Goal: Register for event/course

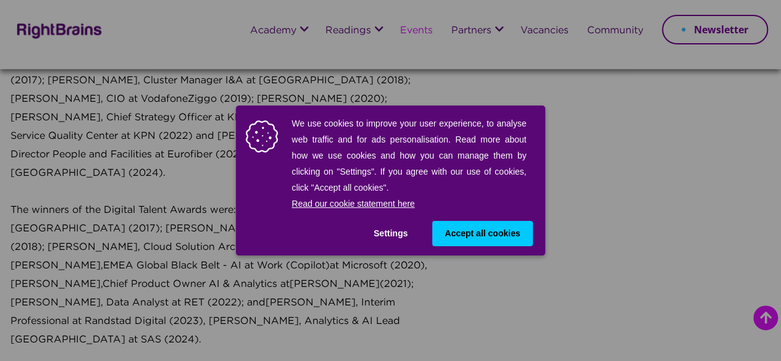
scroll to position [1472, 0]
click at [440, 230] on button "Accept all cookies" at bounding box center [482, 233] width 100 height 25
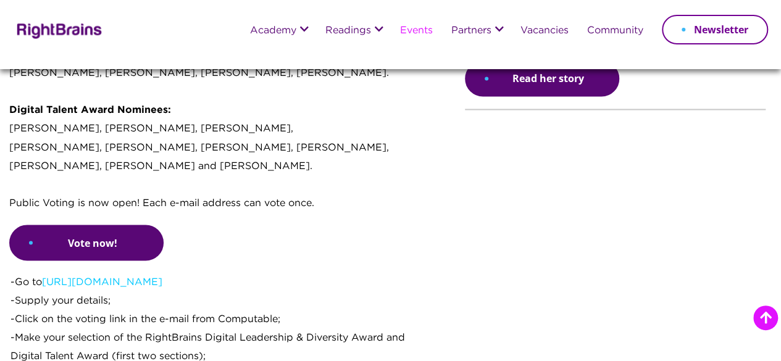
scroll to position [1032, 0]
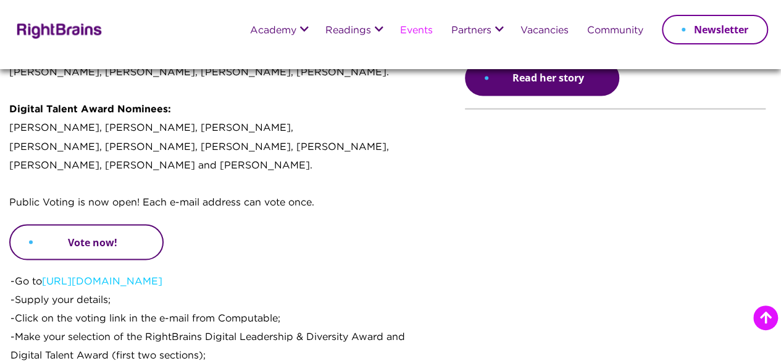
click at [94, 260] on link "Vote now!" at bounding box center [86, 242] width 154 height 36
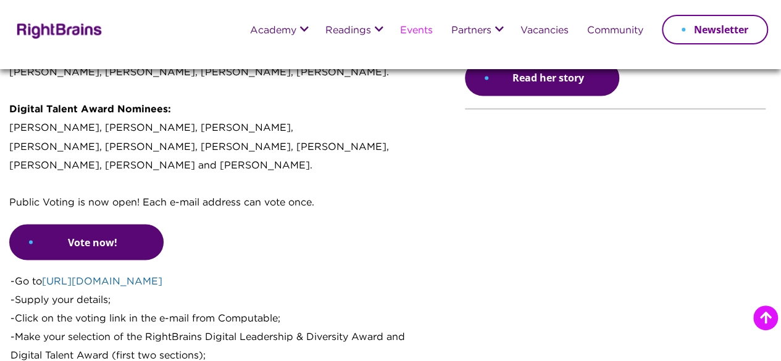
drag, startPoint x: 438, startPoint y: 282, endPoint x: 86, endPoint y: 309, distance: 353.0
click at [86, 286] on link "[URL][DOMAIN_NAME]" at bounding box center [102, 281] width 120 height 9
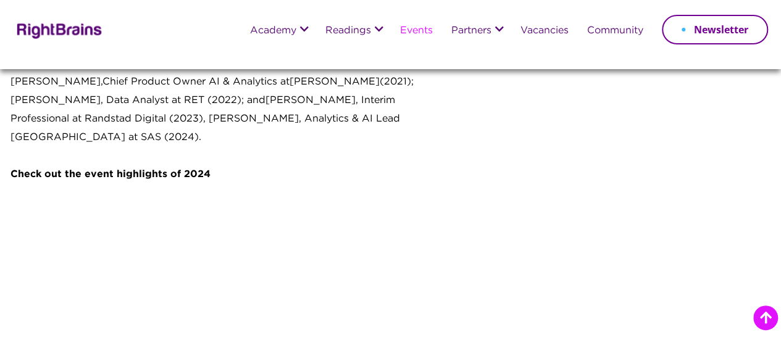
scroll to position [1674, 0]
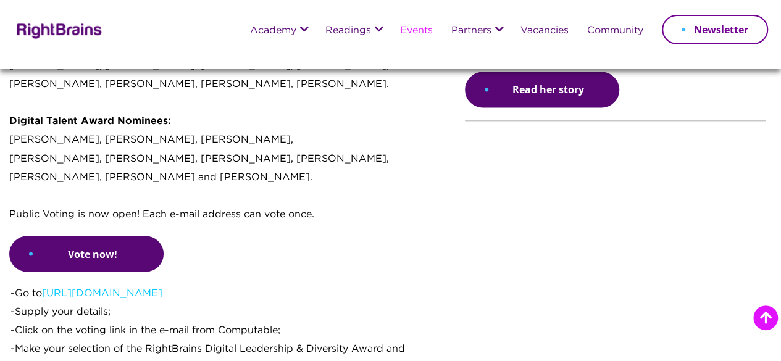
scroll to position [1025, 0]
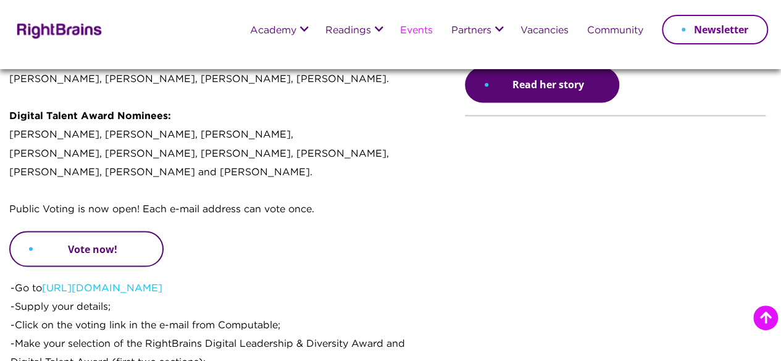
click at [108, 267] on link "Vote now!" at bounding box center [86, 249] width 154 height 36
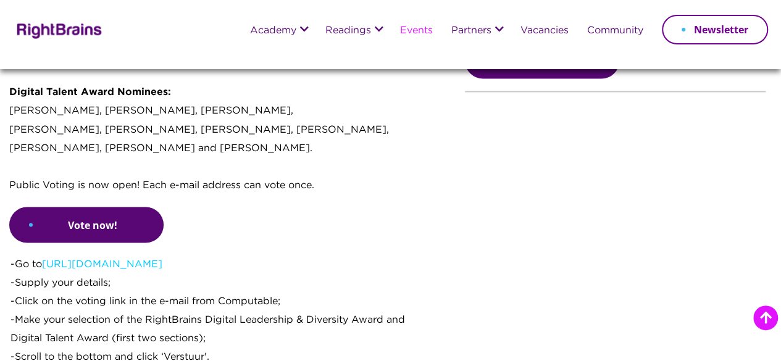
scroll to position [1050, 0]
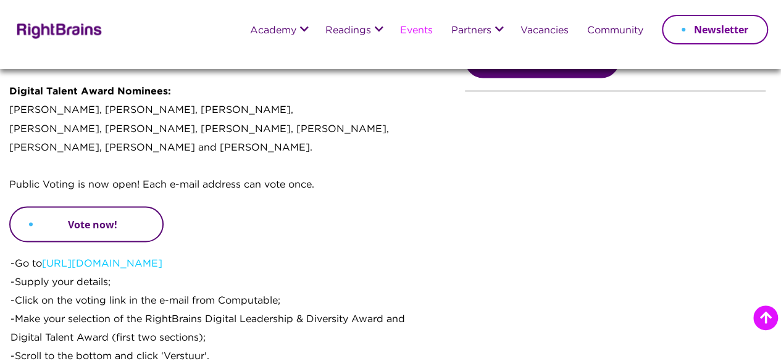
click at [55, 242] on link "Vote now!" at bounding box center [86, 224] width 154 height 36
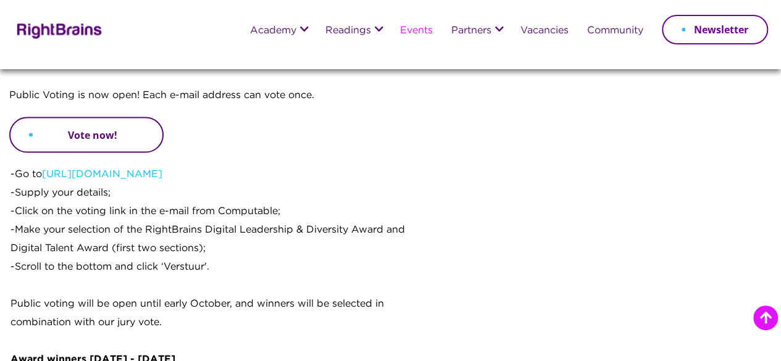
scroll to position [1141, 0]
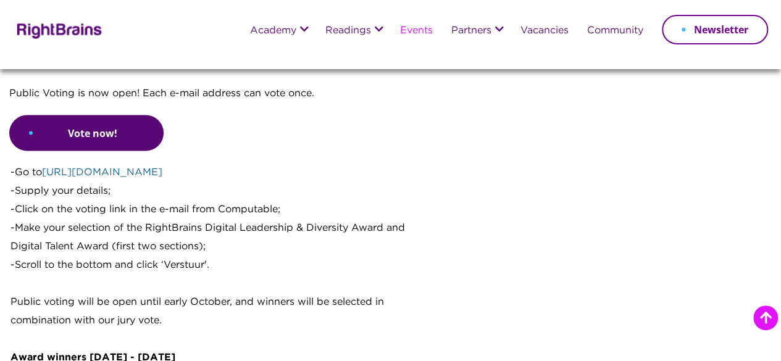
click at [112, 177] on link "[URL][DOMAIN_NAME]" at bounding box center [102, 171] width 120 height 9
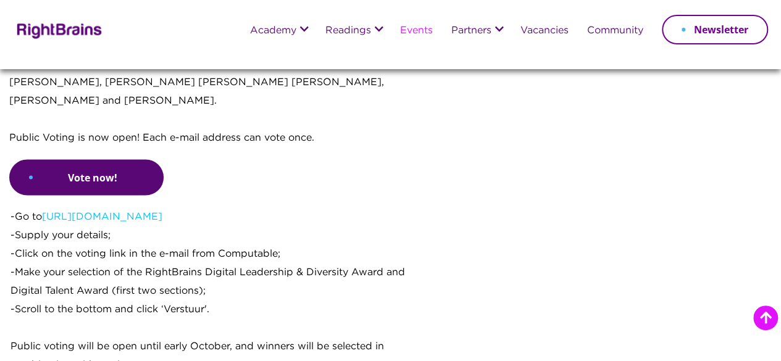
scroll to position [1095, 0]
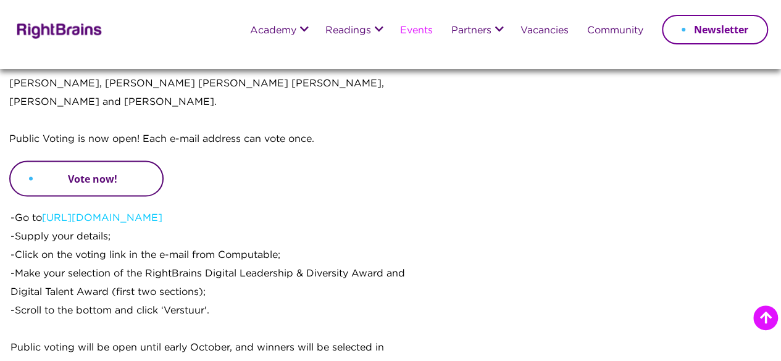
click at [111, 196] on link "Vote now!" at bounding box center [86, 179] width 154 height 36
